Goal: Information Seeking & Learning: Learn about a topic

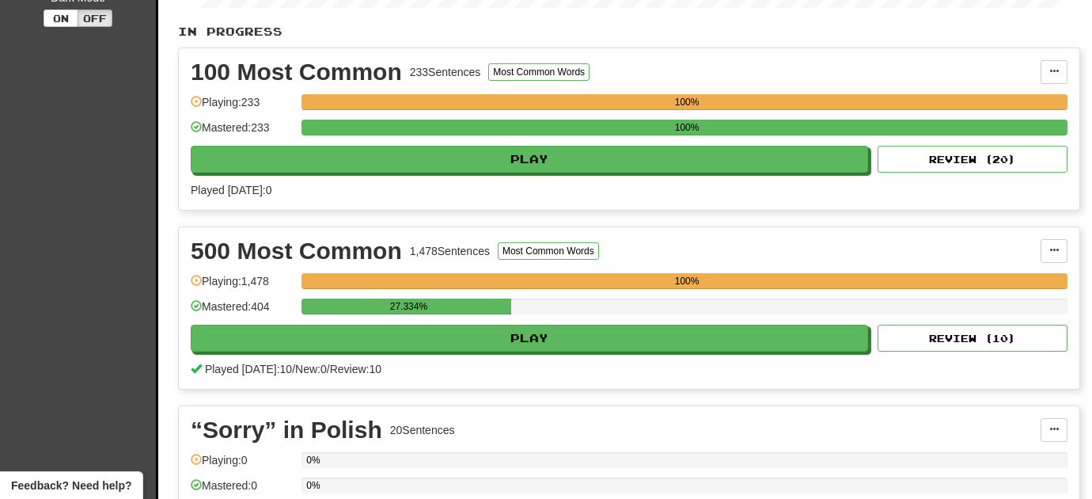
scroll to position [320, 0]
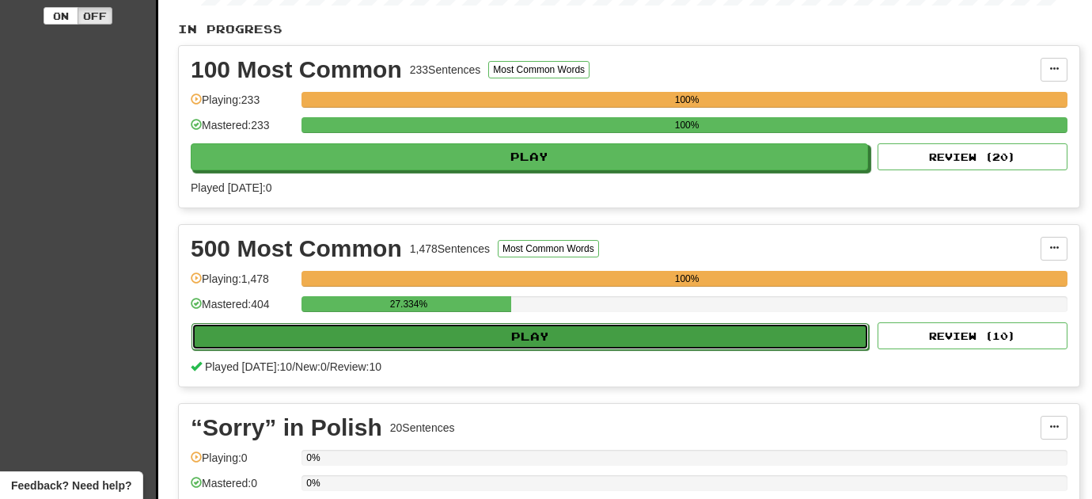
click at [340, 337] on button "Play" at bounding box center [530, 336] width 677 height 27
select select "**"
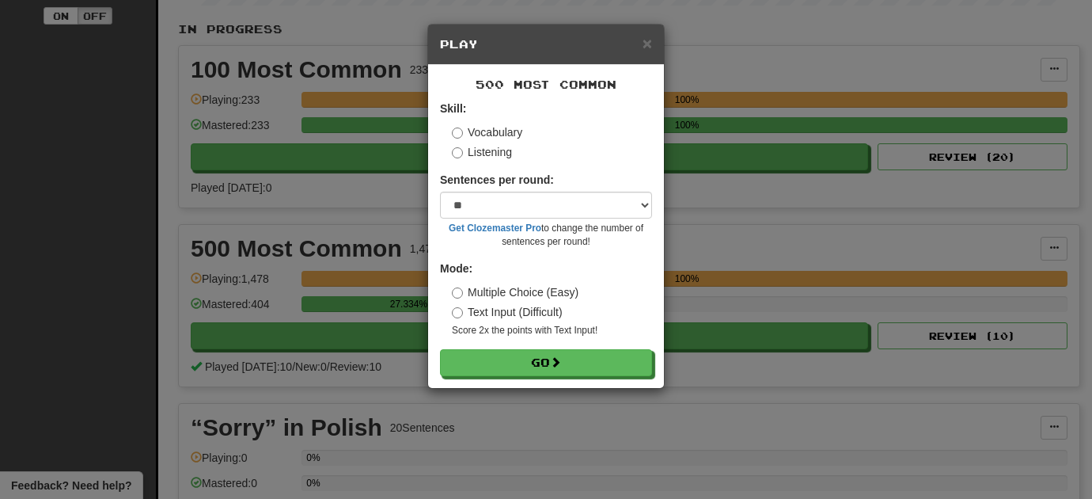
click at [454, 162] on form "Skill: Vocabulary Listening Sentences per round: * ** ** ** ** ** *** ******** …" at bounding box center [546, 238] width 212 height 275
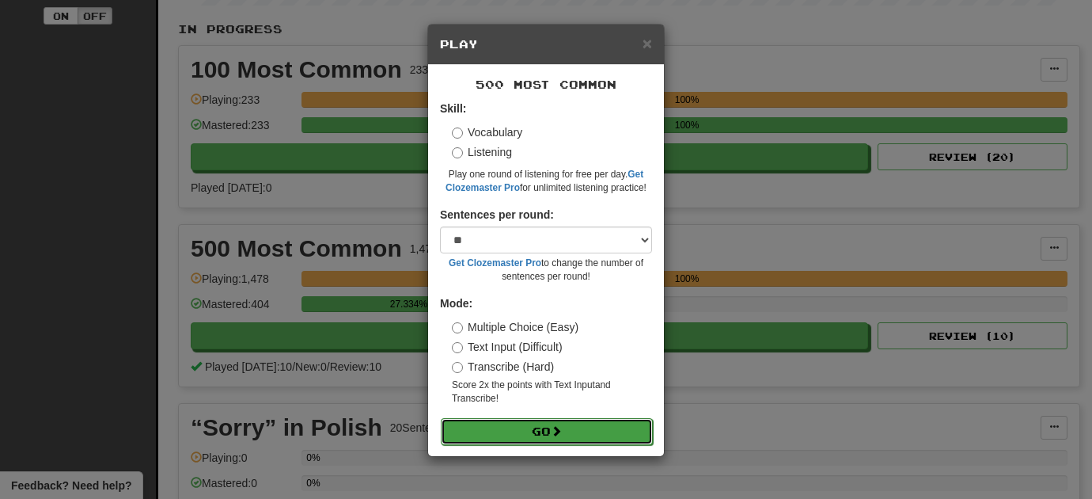
click at [467, 432] on button "Go" at bounding box center [547, 431] width 212 height 27
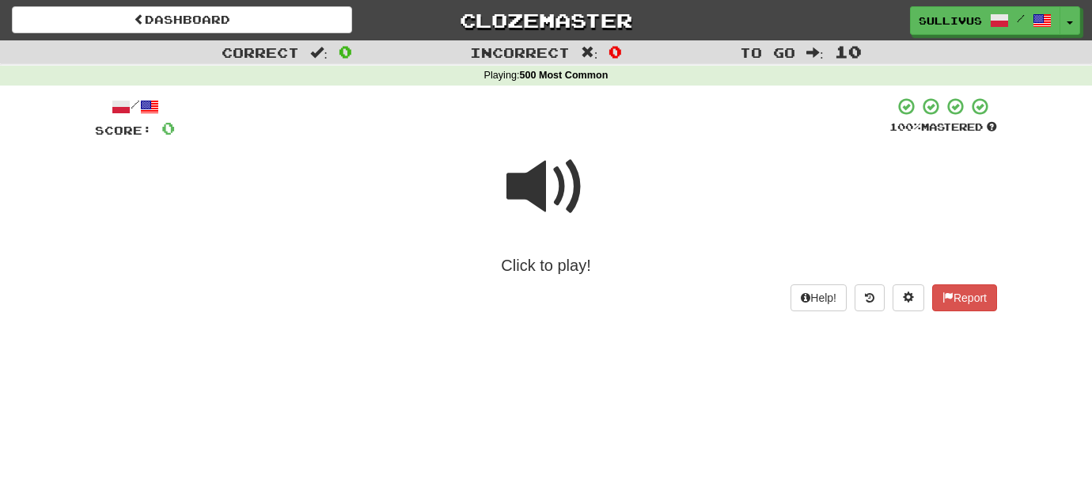
click at [541, 202] on span at bounding box center [545, 186] width 79 height 79
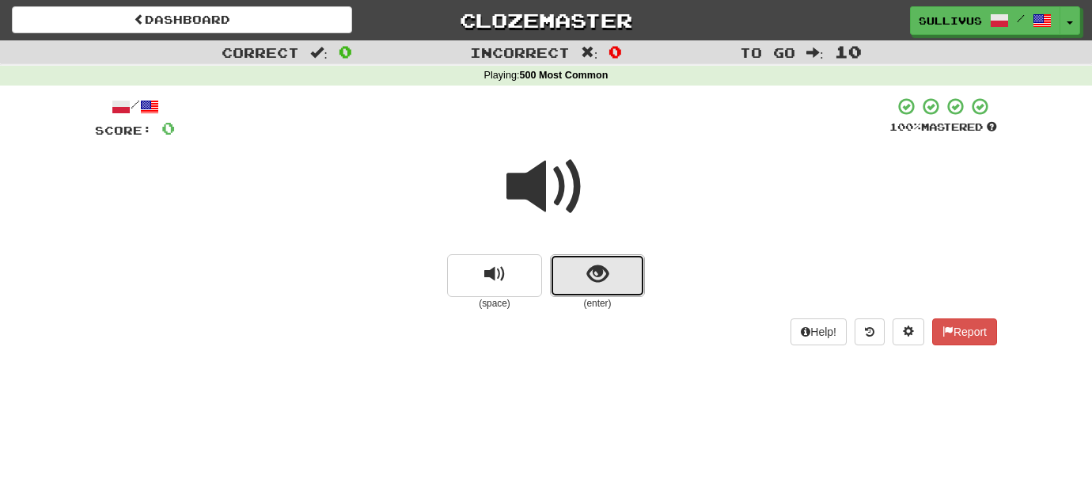
click at [572, 267] on button "show sentence" at bounding box center [597, 275] width 95 height 43
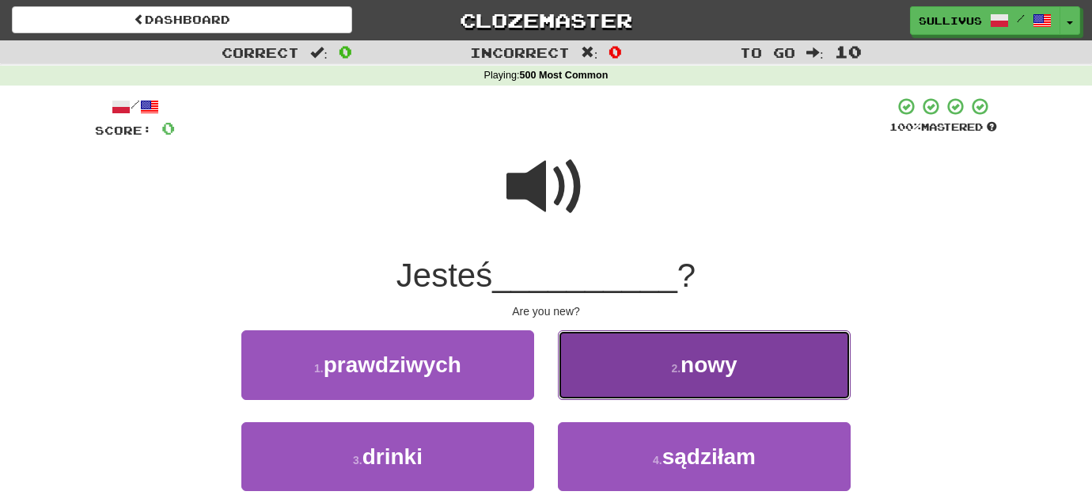
click at [587, 366] on button "2 . nowy" at bounding box center [704, 364] width 293 height 69
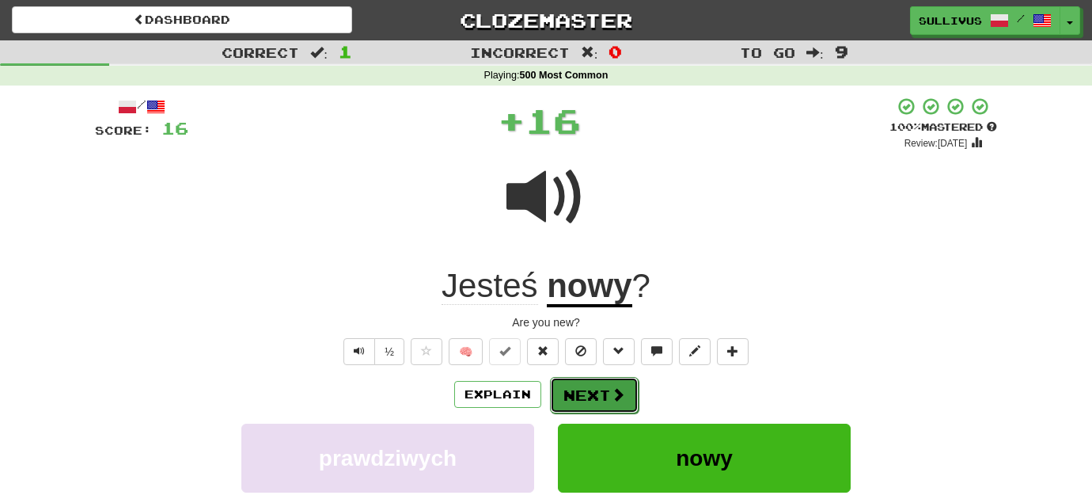
click at [571, 396] on button "Next" at bounding box center [594, 395] width 89 height 36
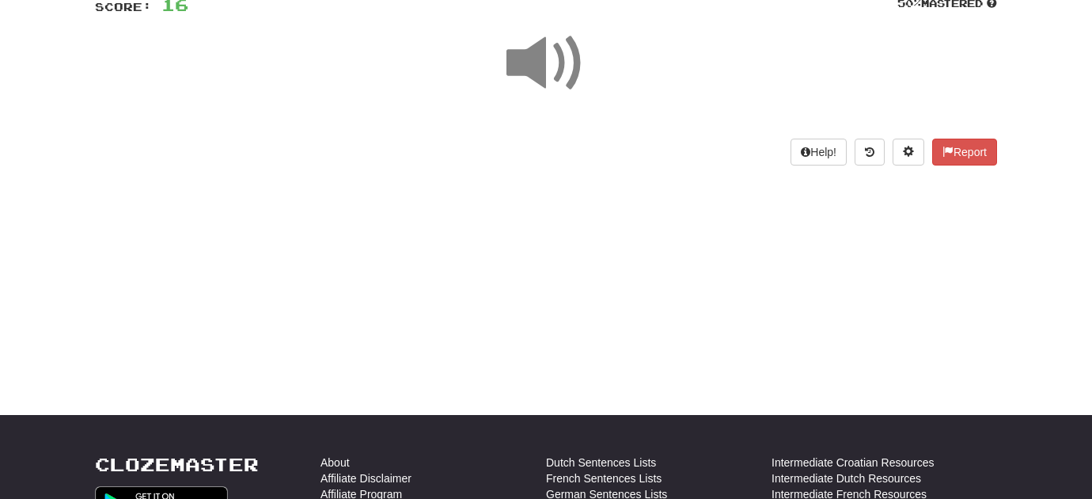
scroll to position [122, 0]
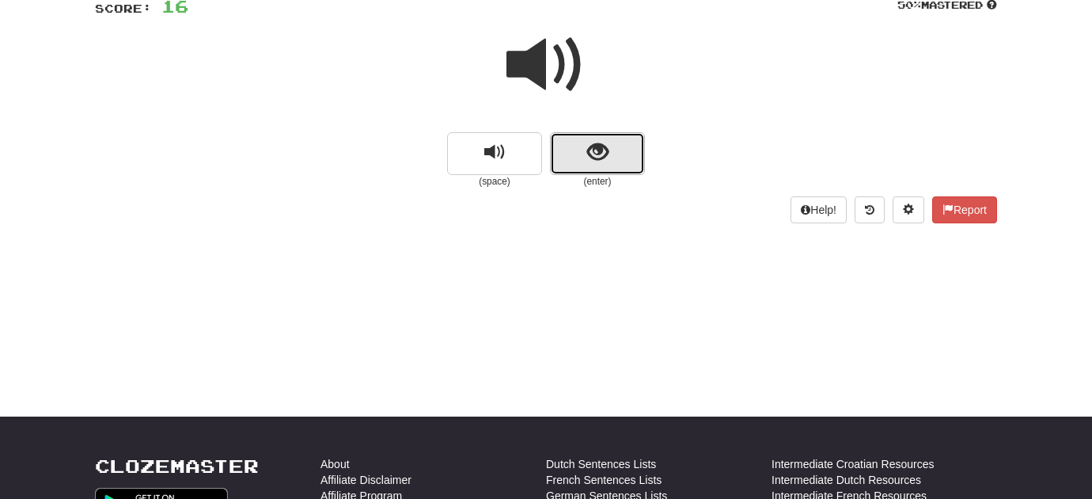
click at [591, 149] on span "show sentence" at bounding box center [597, 152] width 21 height 21
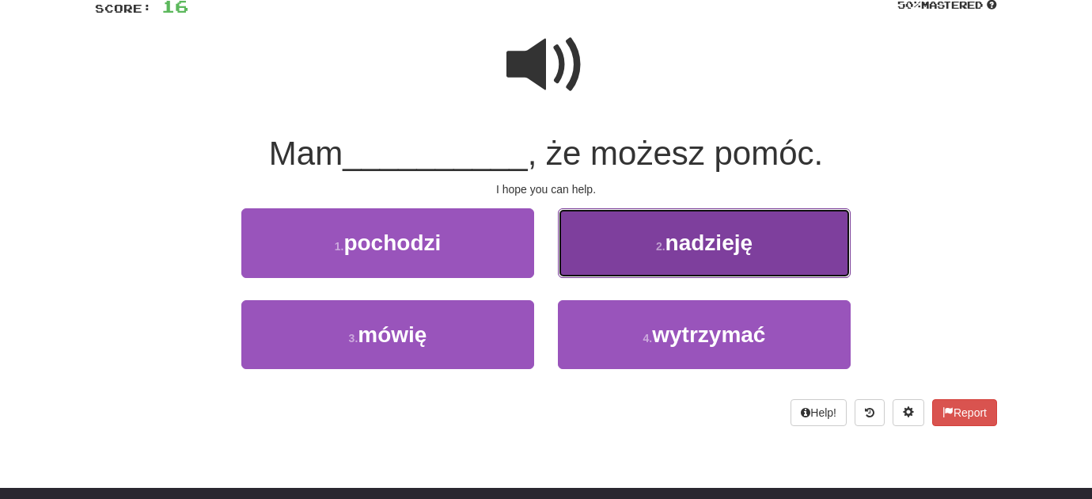
click at [590, 268] on button "2 . nadzieję" at bounding box center [704, 242] width 293 height 69
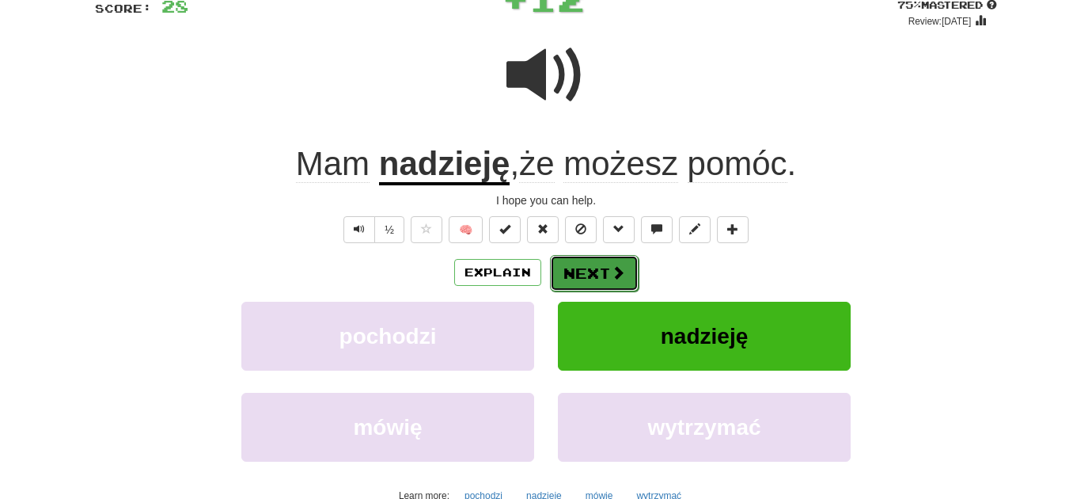
click at [590, 271] on button "Next" at bounding box center [594, 273] width 89 height 36
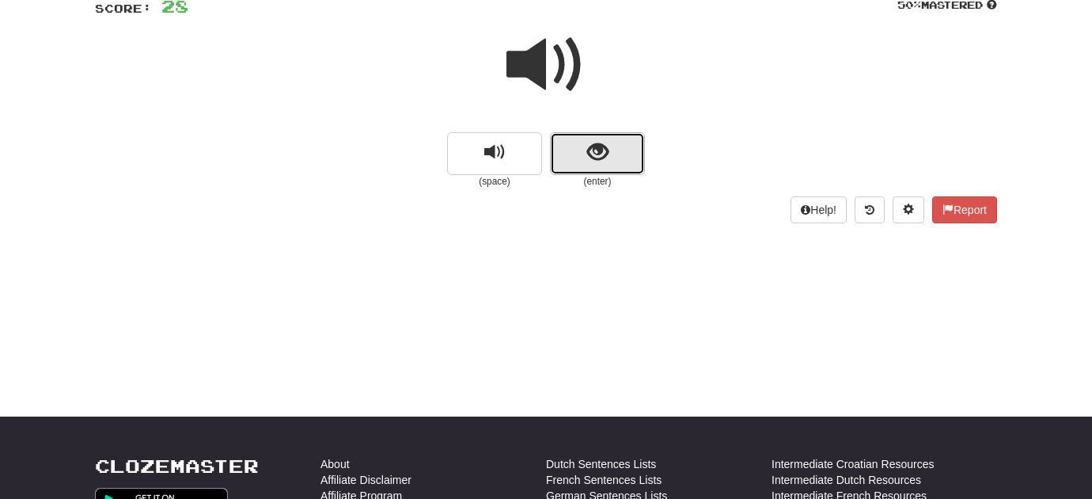
click at [608, 175] on button "show sentence" at bounding box center [597, 153] width 95 height 43
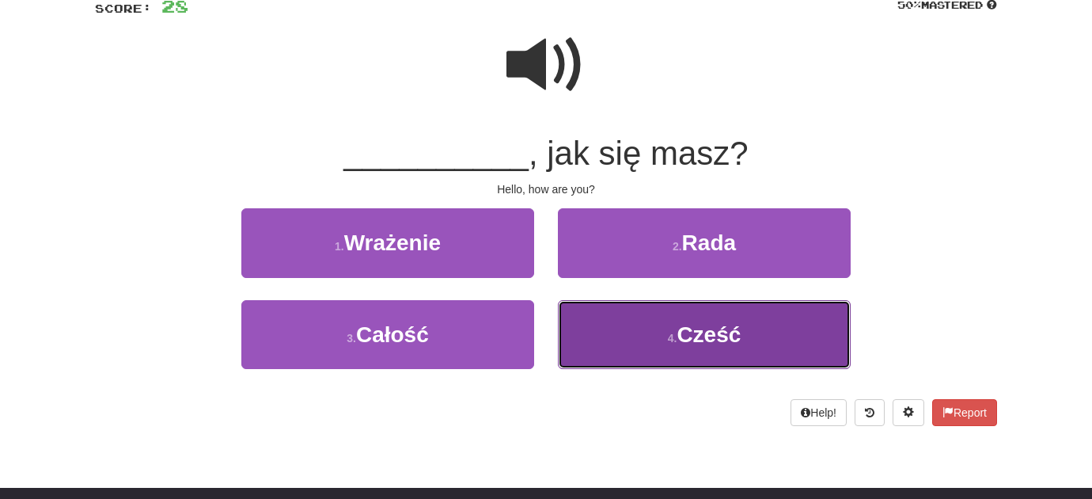
click at [601, 320] on button "4 . Cześć" at bounding box center [704, 334] width 293 height 69
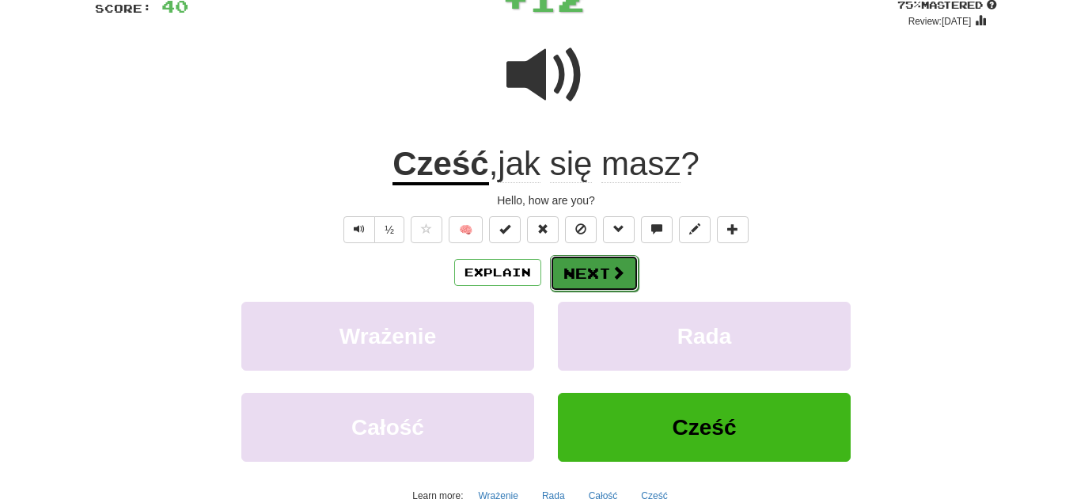
click at [583, 268] on button "Next" at bounding box center [594, 273] width 89 height 36
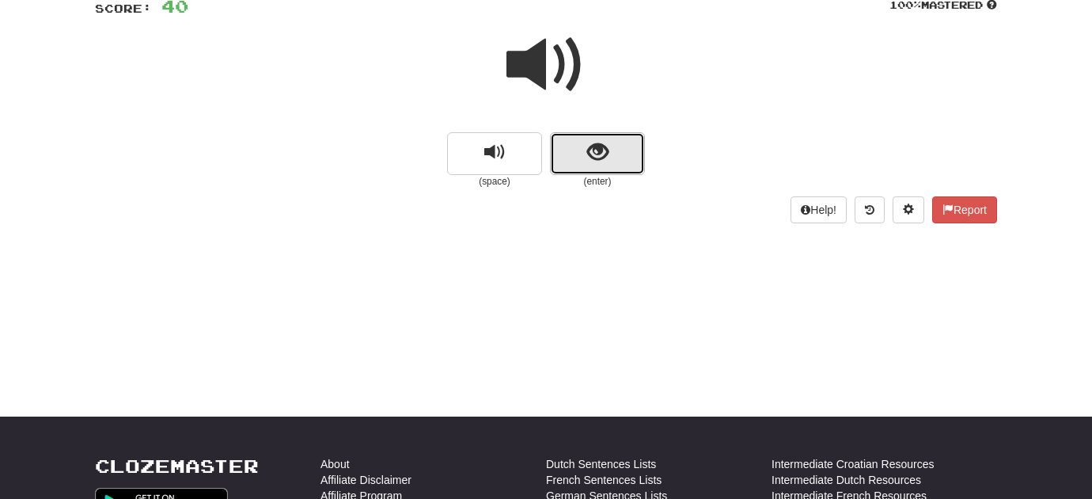
click at [594, 153] on span "show sentence" at bounding box center [597, 152] width 21 height 21
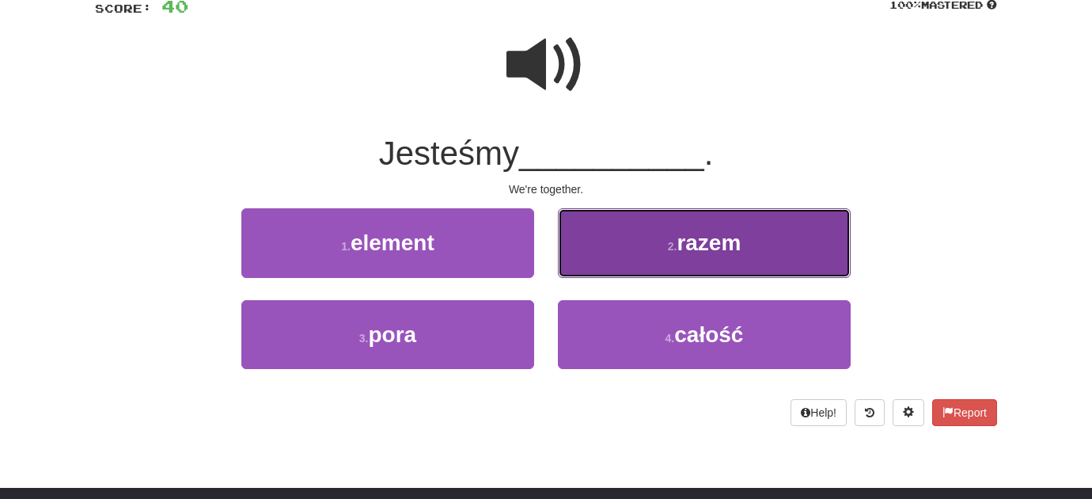
click at [595, 260] on button "2 . razem" at bounding box center [704, 242] width 293 height 69
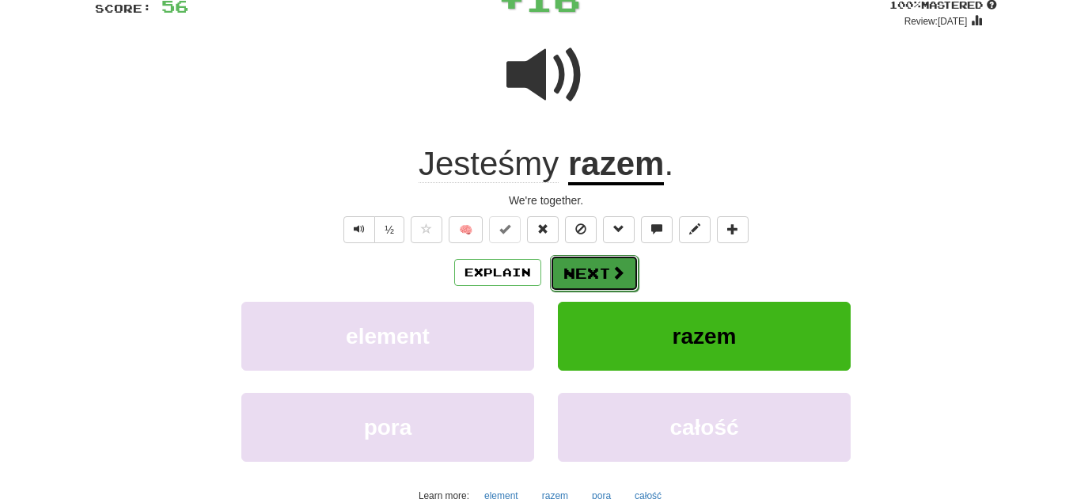
click at [583, 269] on button "Next" at bounding box center [594, 273] width 89 height 36
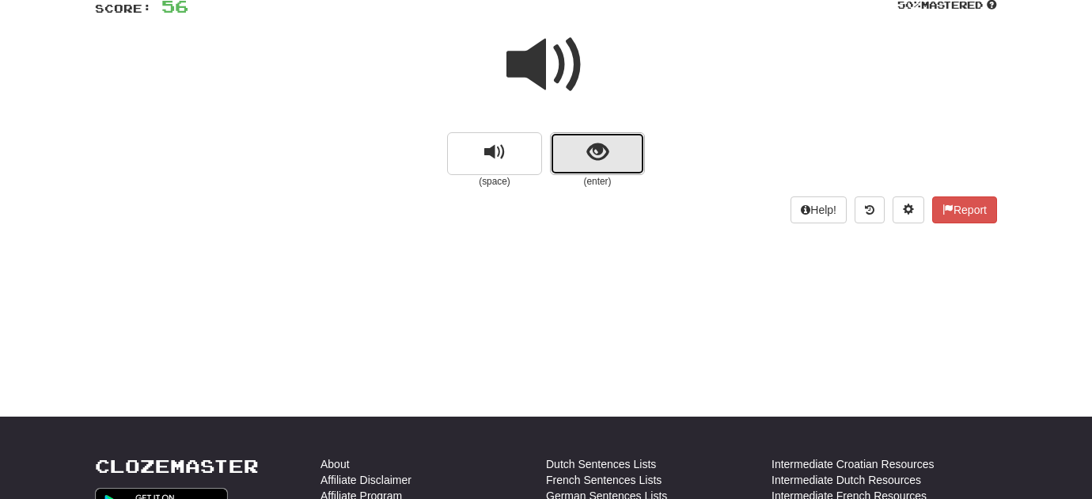
click at [612, 153] on button "show sentence" at bounding box center [597, 153] width 95 height 43
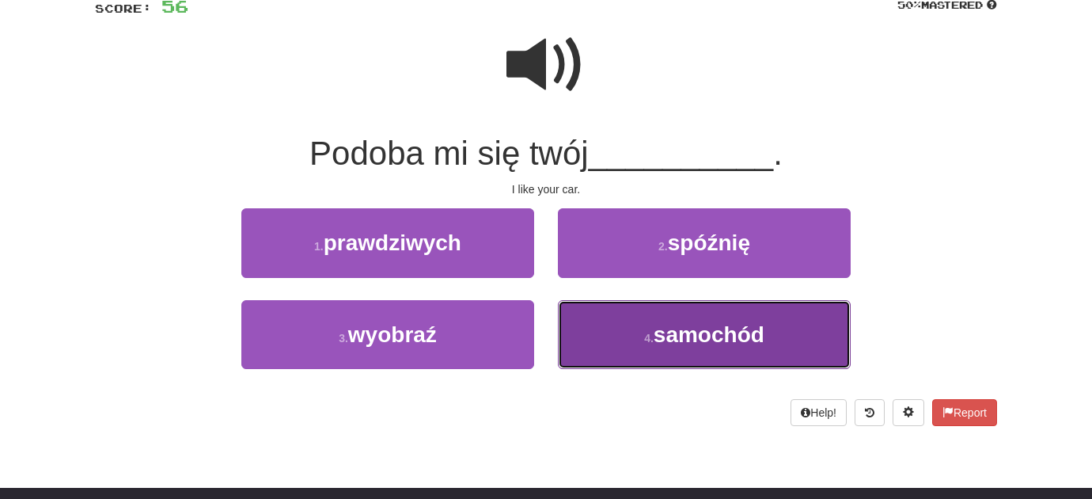
click at [590, 329] on button "4 . samochód" at bounding box center [704, 334] width 293 height 69
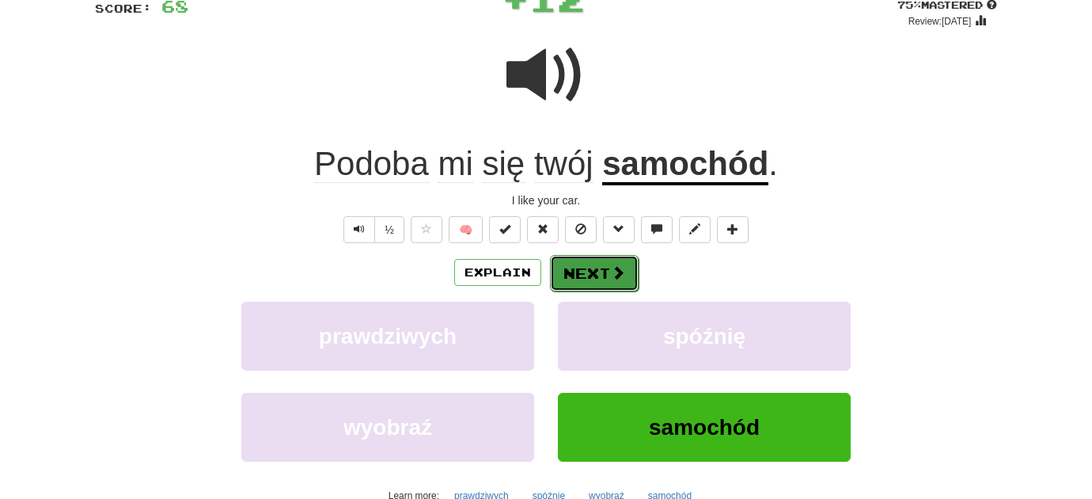
click at [586, 269] on button "Next" at bounding box center [594, 273] width 89 height 36
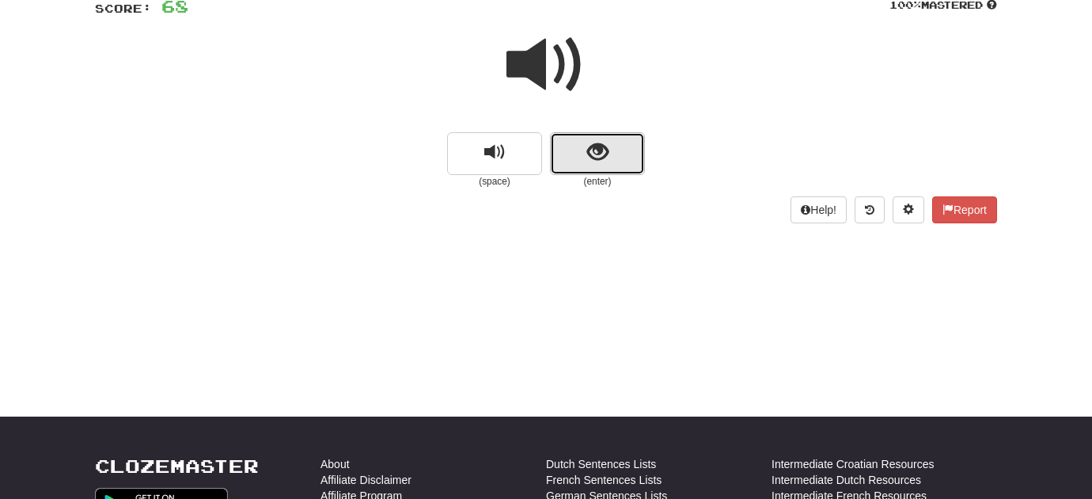
click at [616, 167] on button "show sentence" at bounding box center [597, 153] width 95 height 43
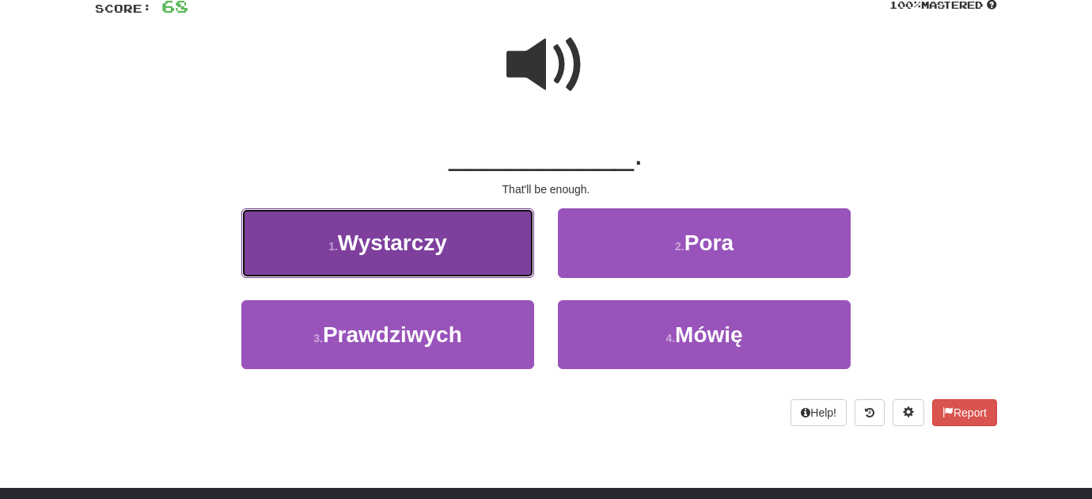
click at [475, 235] on button "1 . Wystarczy" at bounding box center [387, 242] width 293 height 69
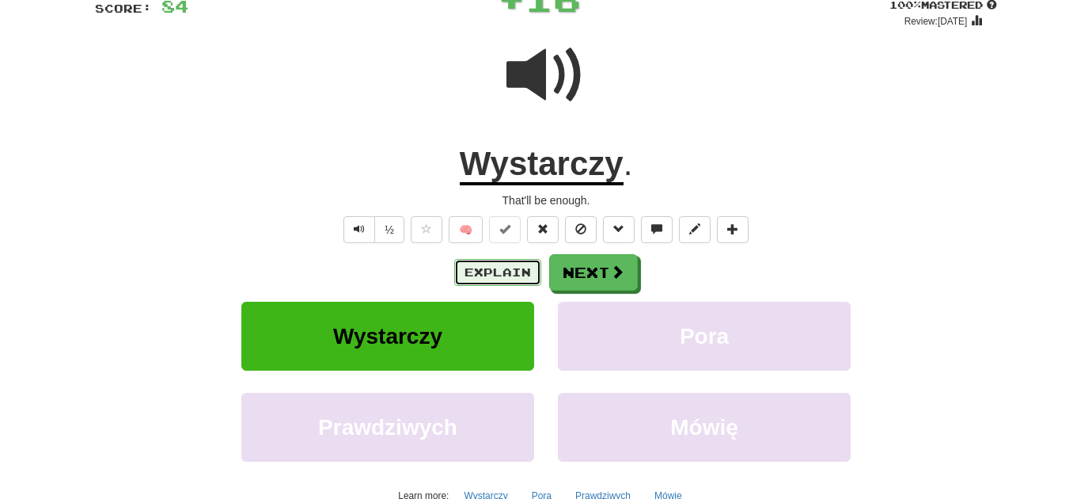
click at [495, 273] on button "Explain" at bounding box center [497, 272] width 87 height 27
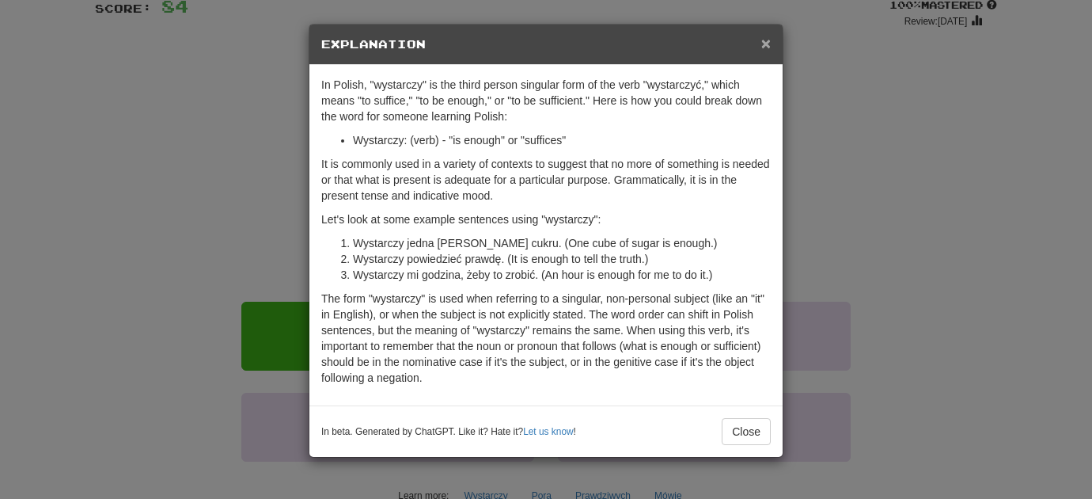
click at [769, 39] on span "×" at bounding box center [765, 43] width 9 height 18
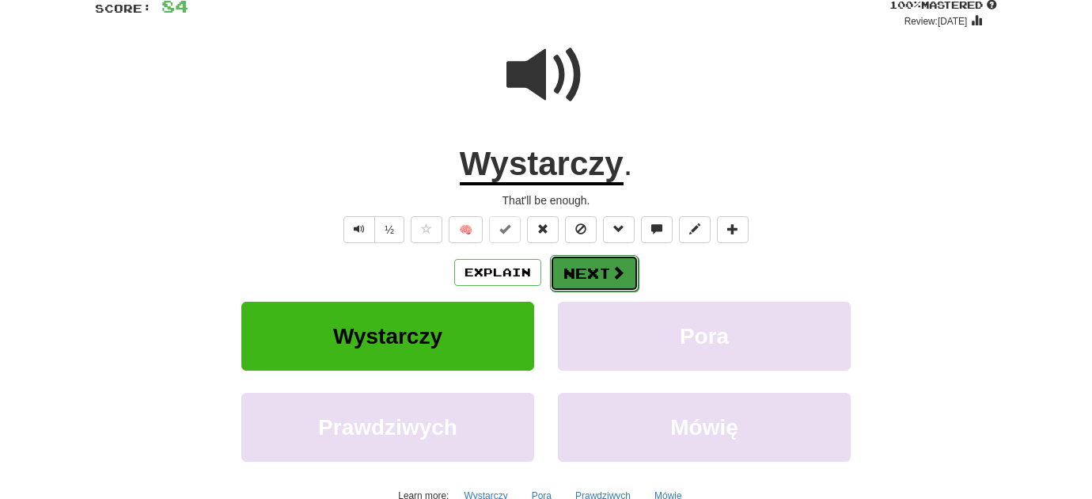
click at [612, 272] on span at bounding box center [618, 272] width 14 height 14
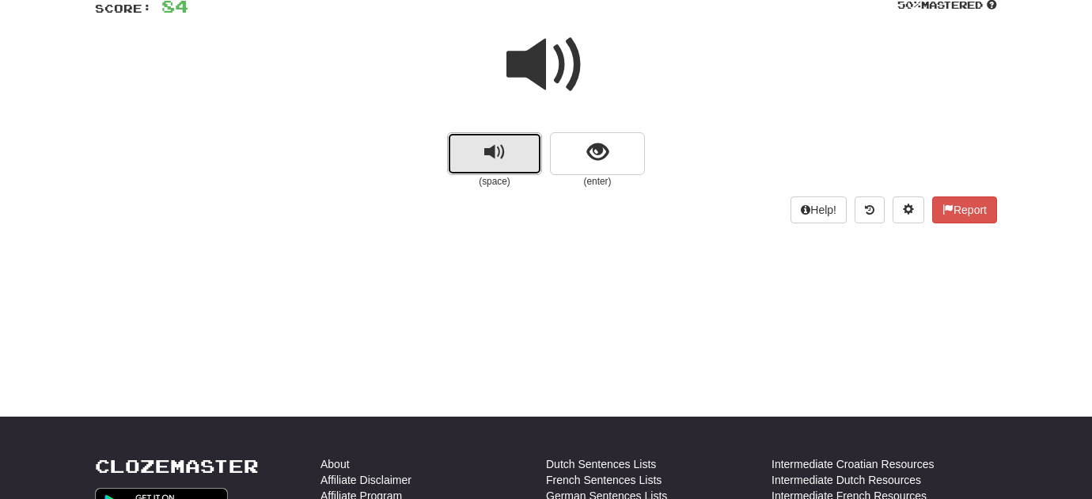
click at [504, 156] on span "replay audio" at bounding box center [494, 152] width 21 height 21
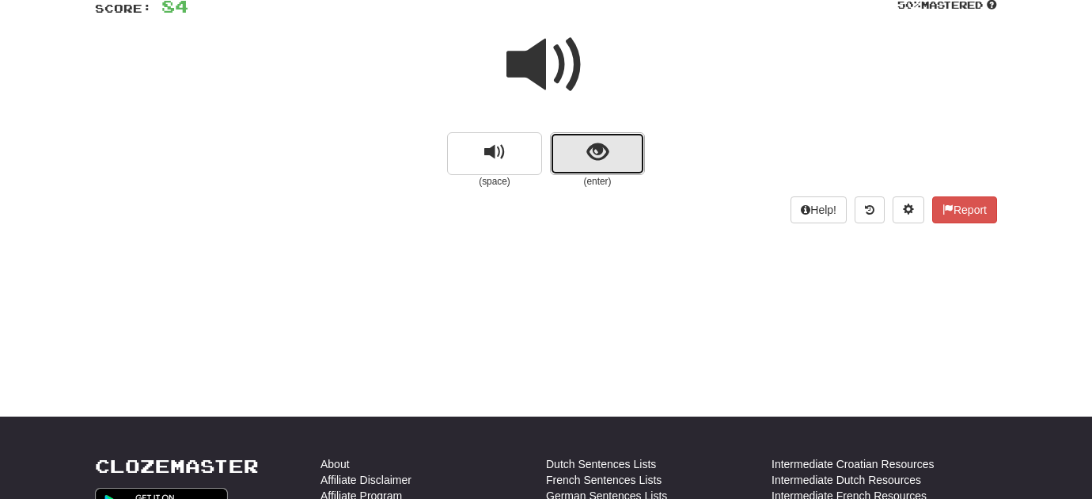
click at [583, 154] on button "show sentence" at bounding box center [597, 153] width 95 height 43
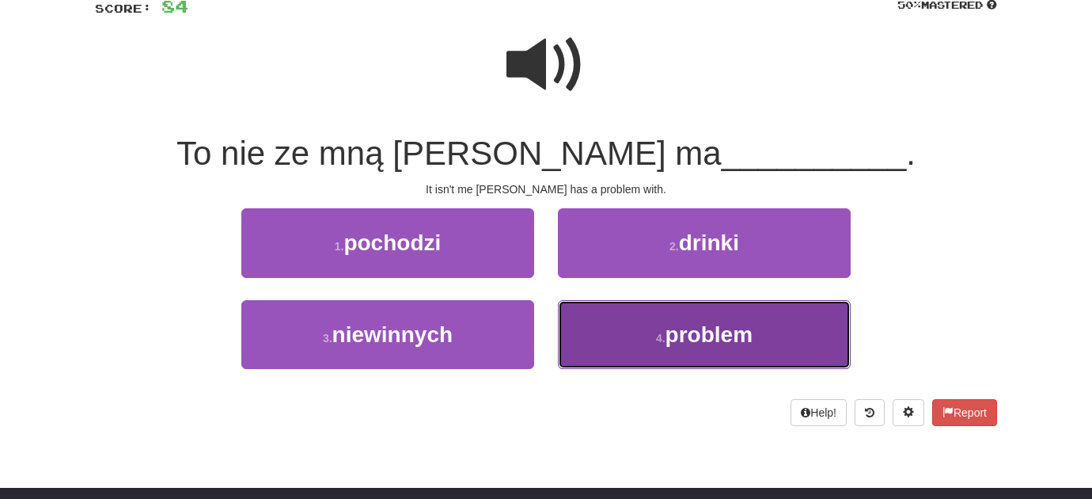
click at [562, 319] on button "4 . problem" at bounding box center [704, 334] width 293 height 69
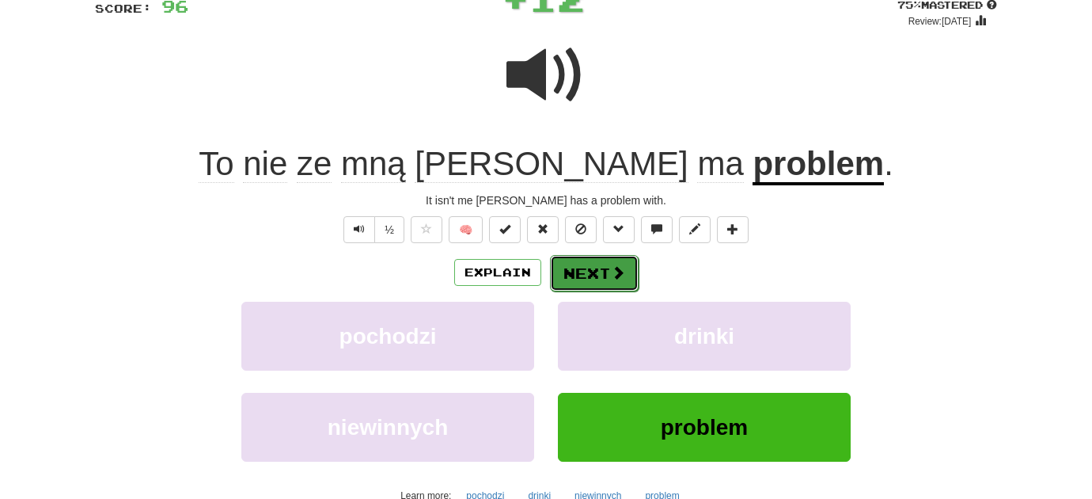
click at [582, 267] on button "Next" at bounding box center [594, 273] width 89 height 36
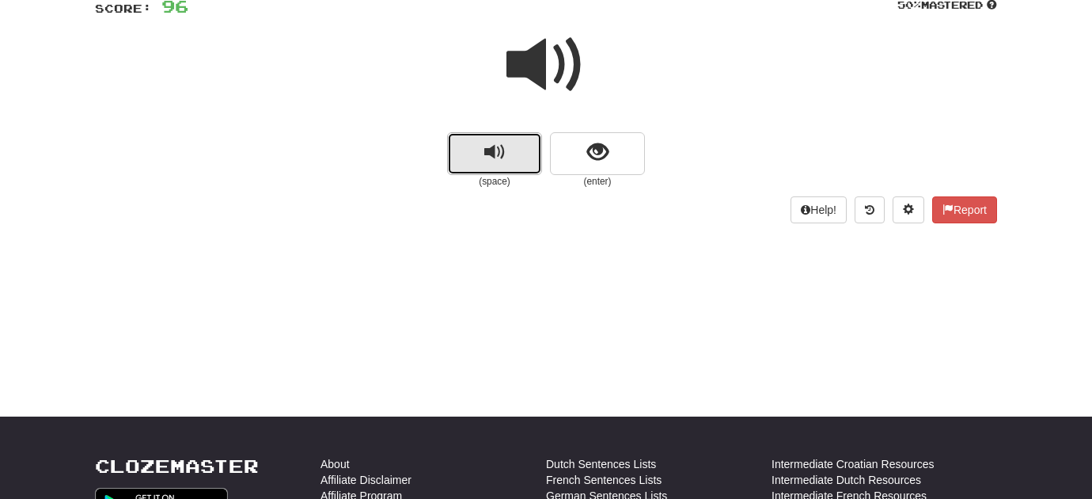
click at [522, 150] on button "replay audio" at bounding box center [494, 153] width 95 height 43
click at [503, 157] on span "replay audio" at bounding box center [494, 152] width 21 height 21
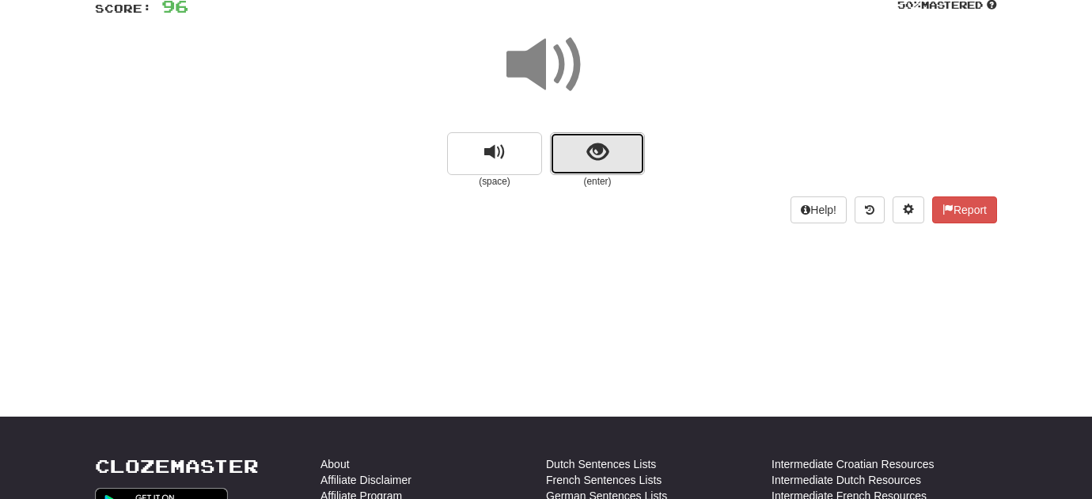
click at [580, 157] on button "show sentence" at bounding box center [597, 153] width 95 height 43
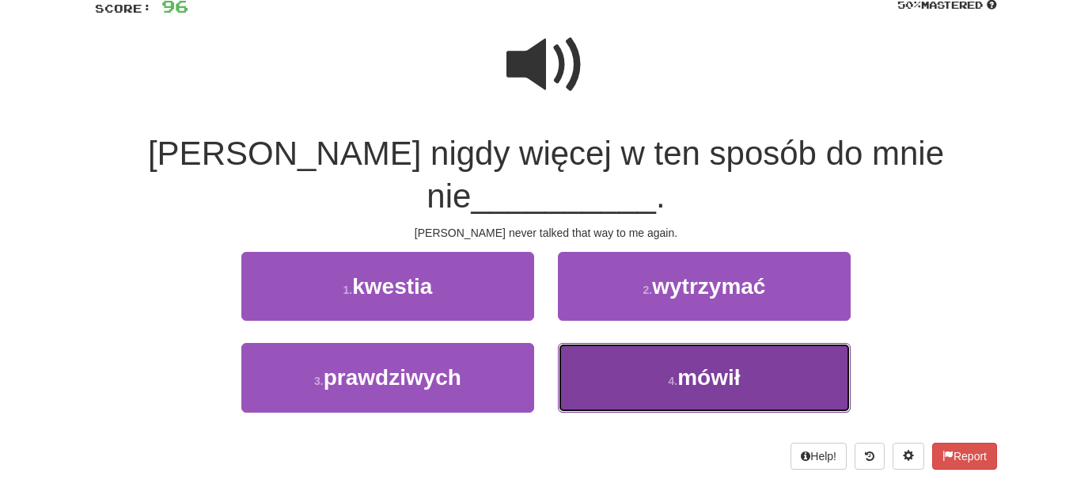
click at [584, 343] on button "4 . mówił" at bounding box center [704, 377] width 293 height 69
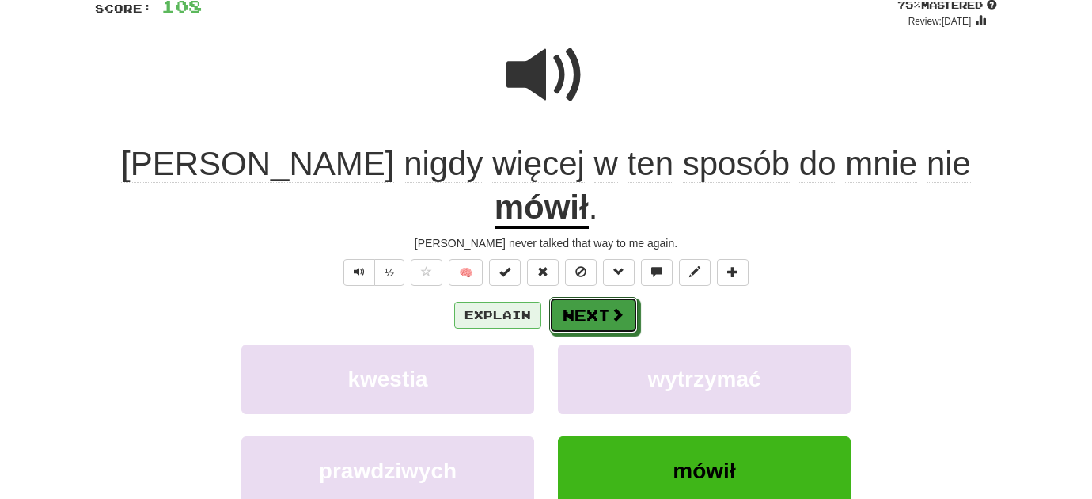
drag, startPoint x: 590, startPoint y: 271, endPoint x: 511, endPoint y: 273, distance: 79.2
click at [511, 297] on div "Explain Next" at bounding box center [546, 315] width 902 height 36
click at [511, 302] on button "Explain" at bounding box center [497, 315] width 87 height 27
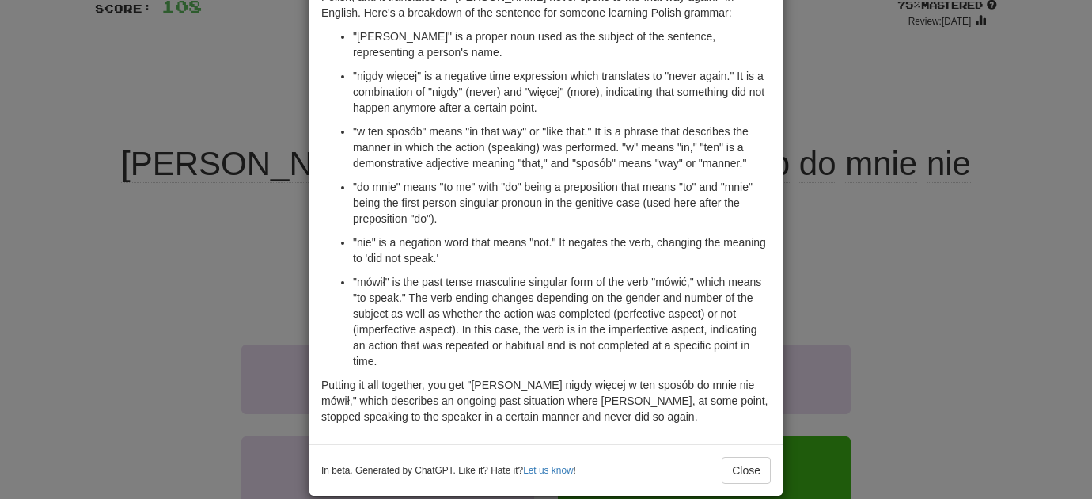
scroll to position [0, 0]
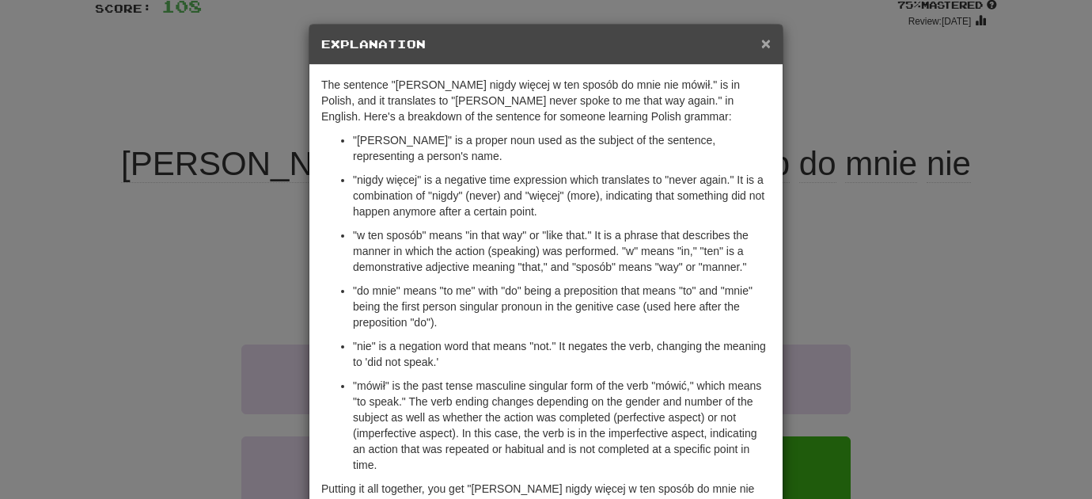
click at [768, 40] on span "×" at bounding box center [765, 43] width 9 height 18
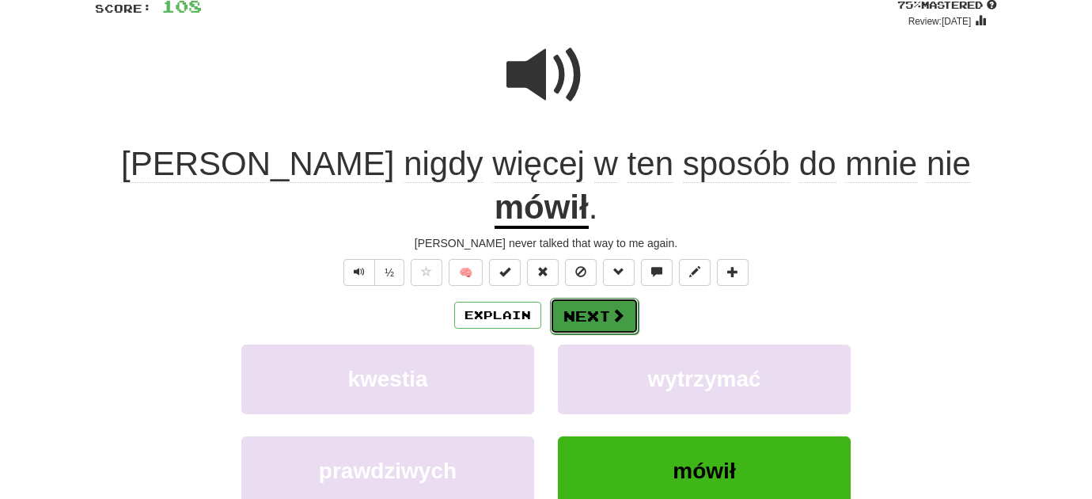
click at [617, 308] on span at bounding box center [618, 315] width 14 height 14
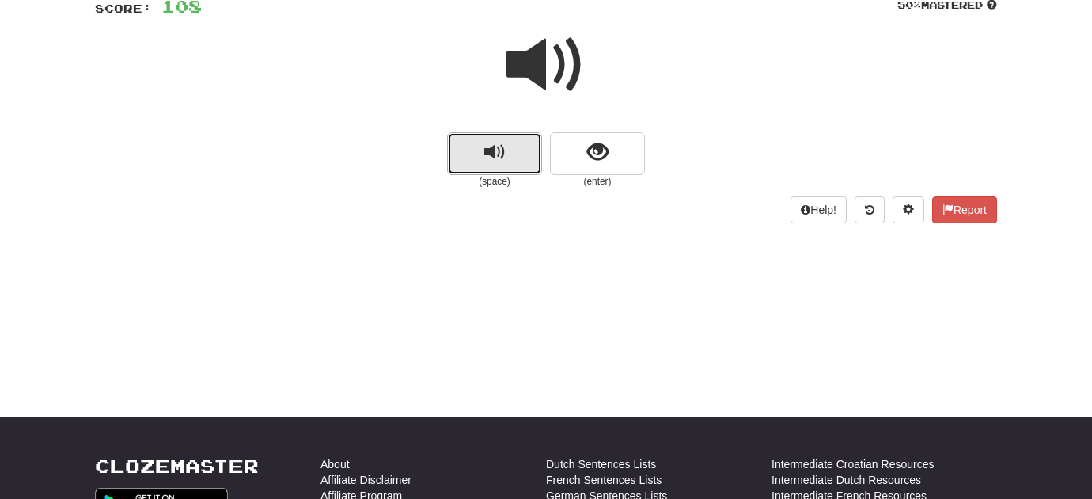
click at [516, 160] on button "replay audio" at bounding box center [494, 153] width 95 height 43
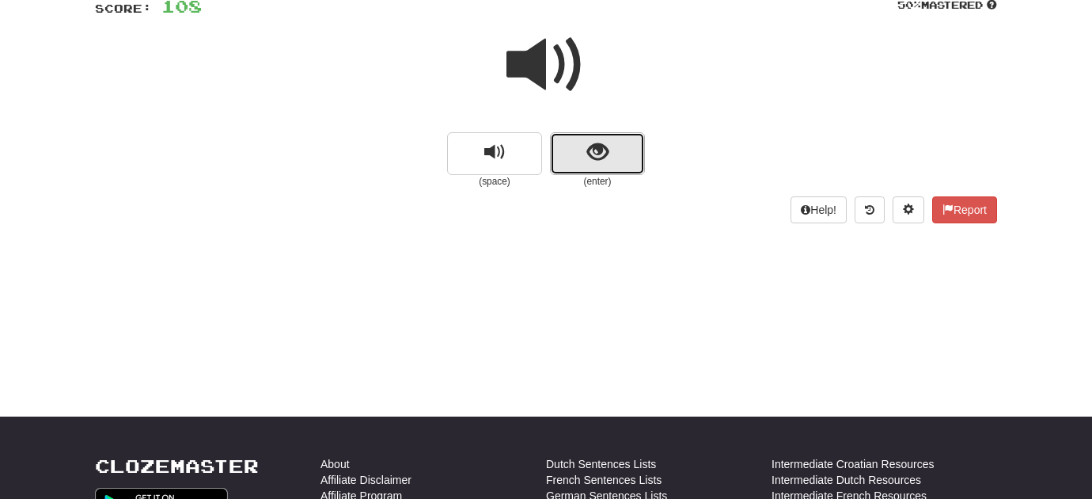
click at [590, 160] on span "show sentence" at bounding box center [597, 152] width 21 height 21
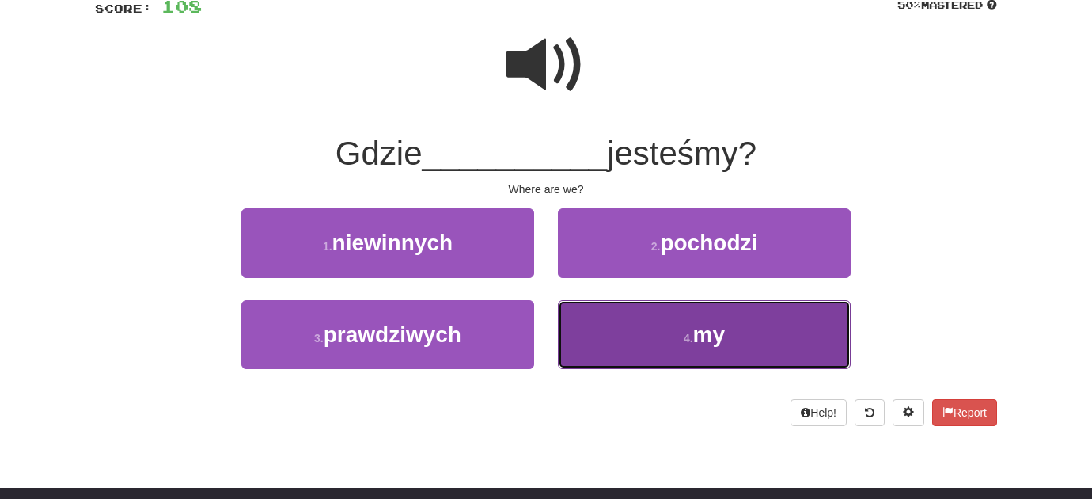
click at [591, 332] on button "4 . my" at bounding box center [704, 334] width 293 height 69
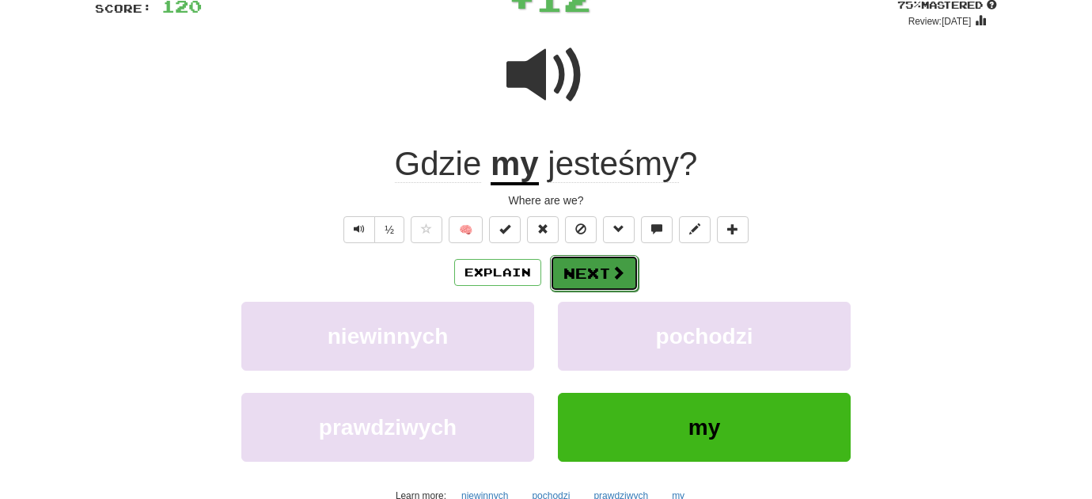
click at [575, 275] on button "Next" at bounding box center [594, 273] width 89 height 36
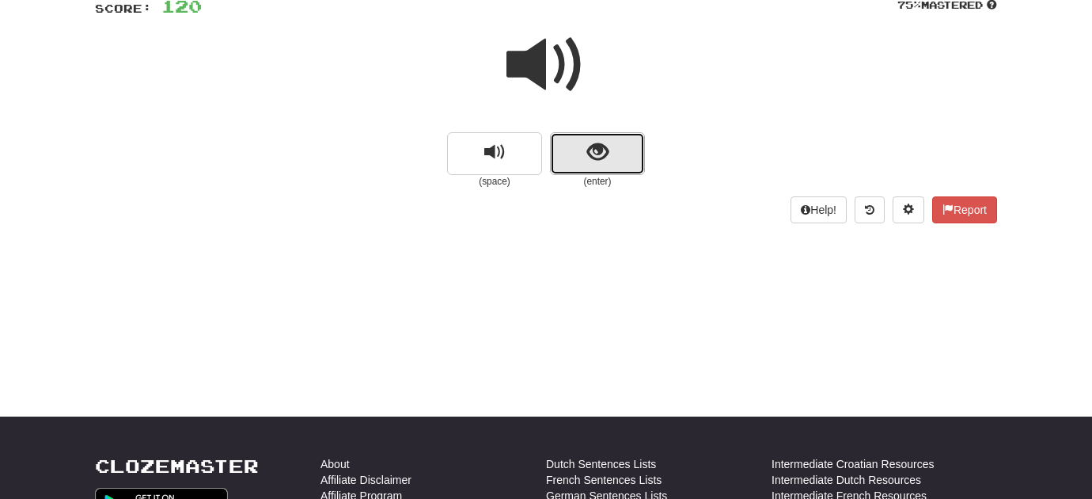
click at [577, 145] on button "show sentence" at bounding box center [597, 153] width 95 height 43
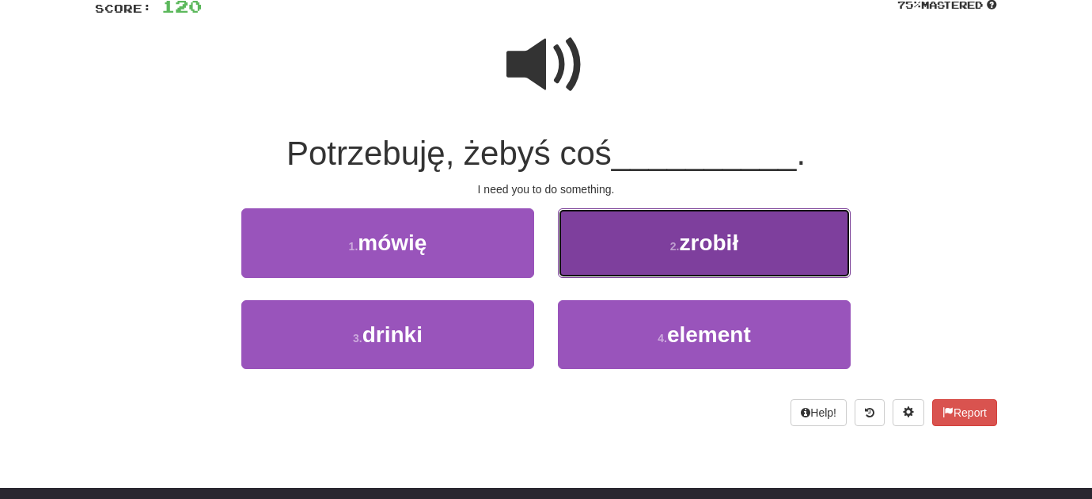
click at [629, 270] on button "2 . zrobił" at bounding box center [704, 242] width 293 height 69
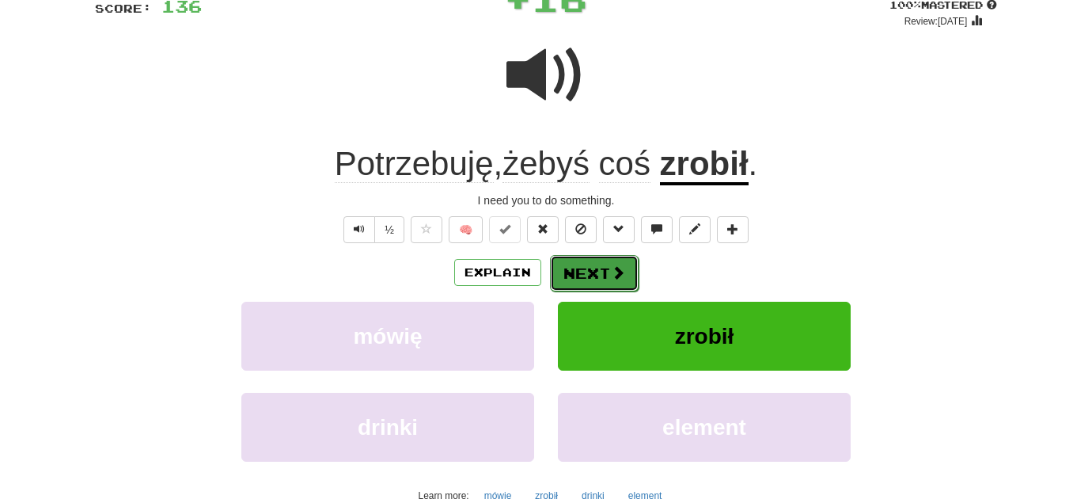
click at [601, 281] on button "Next" at bounding box center [594, 273] width 89 height 36
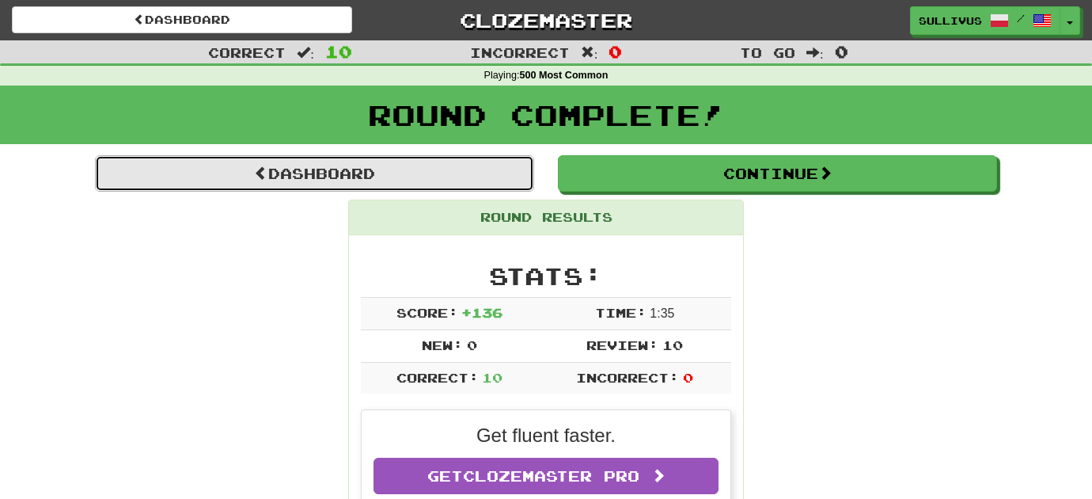
click at [413, 185] on link "Dashboard" at bounding box center [314, 173] width 439 height 36
